Goal: Task Accomplishment & Management: Manage account settings

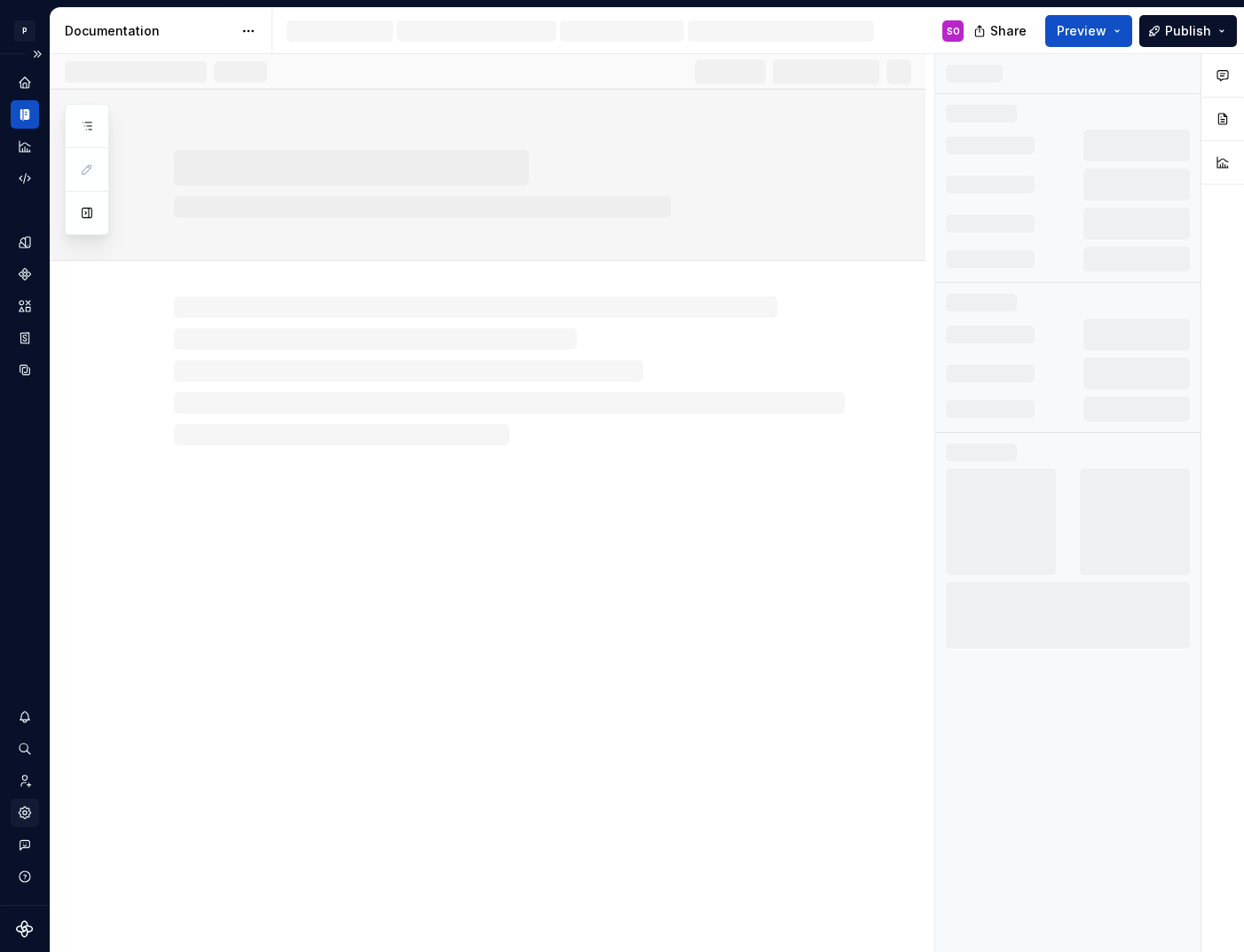
click at [27, 810] on icon "Settings" at bounding box center [25, 812] width 11 height 11
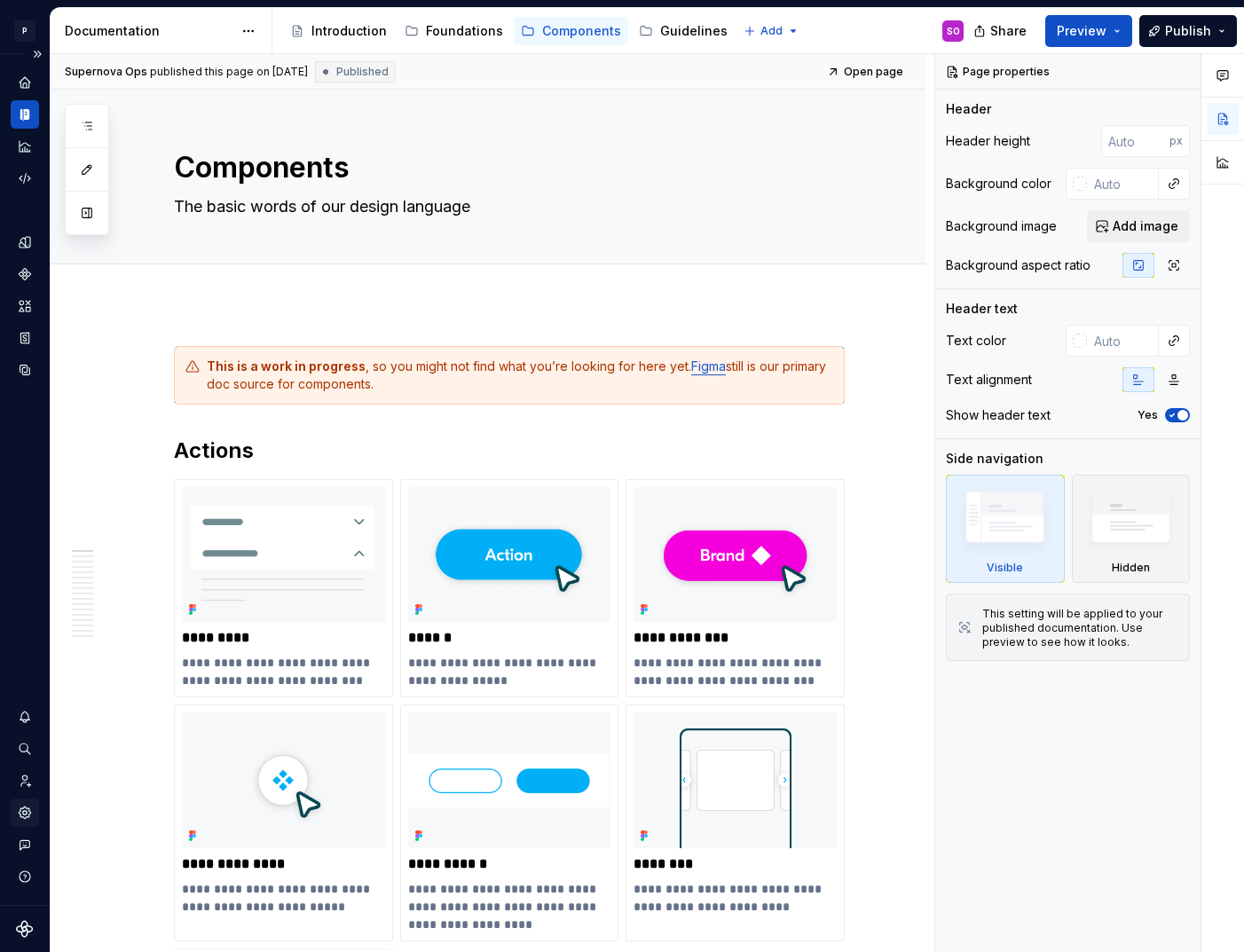
type textarea "*"
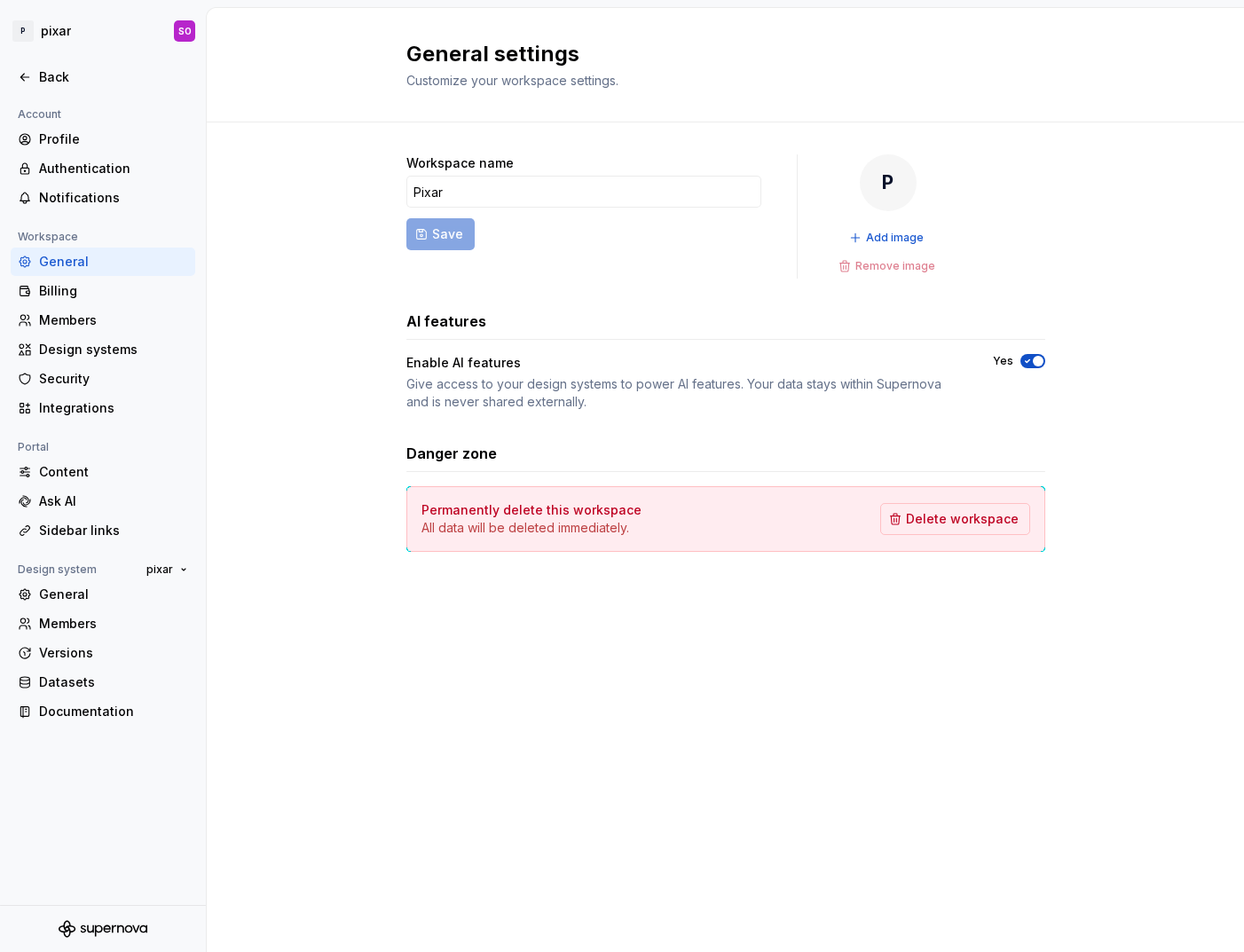
click at [28, 814] on div "Account Profile Authentication Notifications Workspace General Billing Members …" at bounding box center [103, 504] width 206 height 801
click at [91, 290] on div "Billing" at bounding box center [113, 291] width 149 height 18
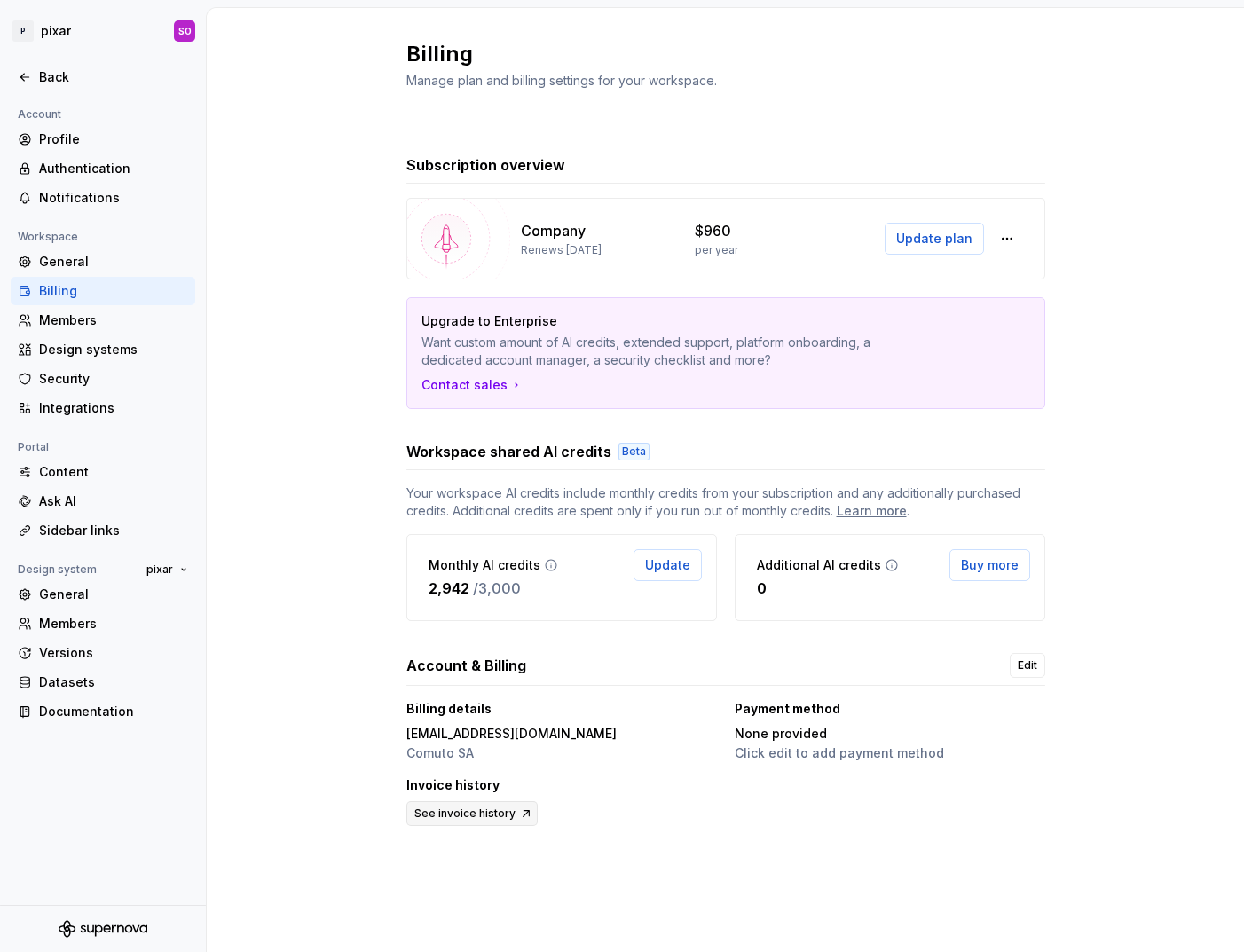
click at [505, 810] on span "See invoice history" at bounding box center [464, 813] width 101 height 14
